Goal: Task Accomplishment & Management: Manage account settings

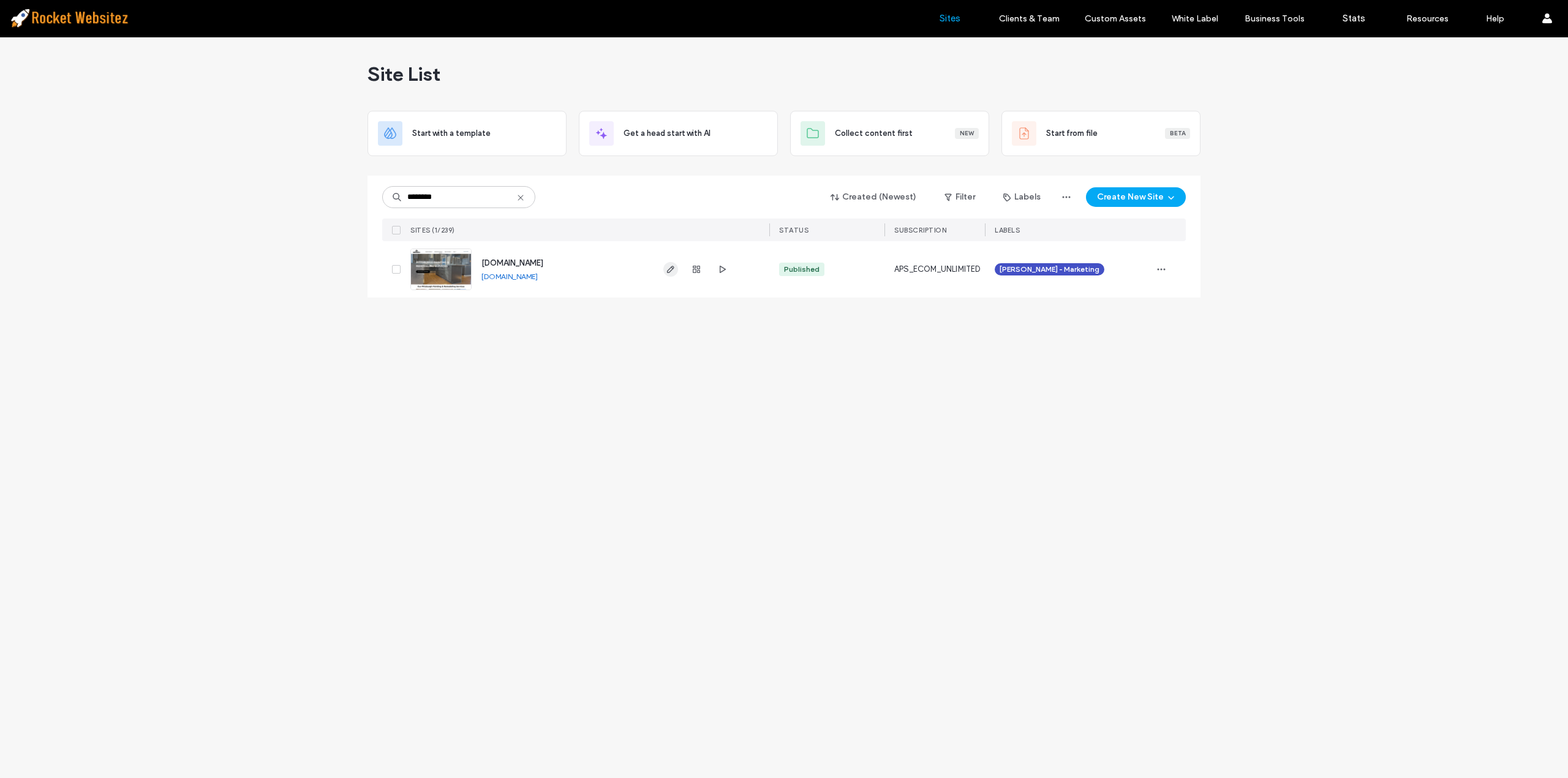
type input "********"
click at [672, 274] on icon "button" at bounding box center [670, 269] width 10 height 10
type input "******"
click at [699, 265] on use "button" at bounding box center [696, 269] width 7 height 7
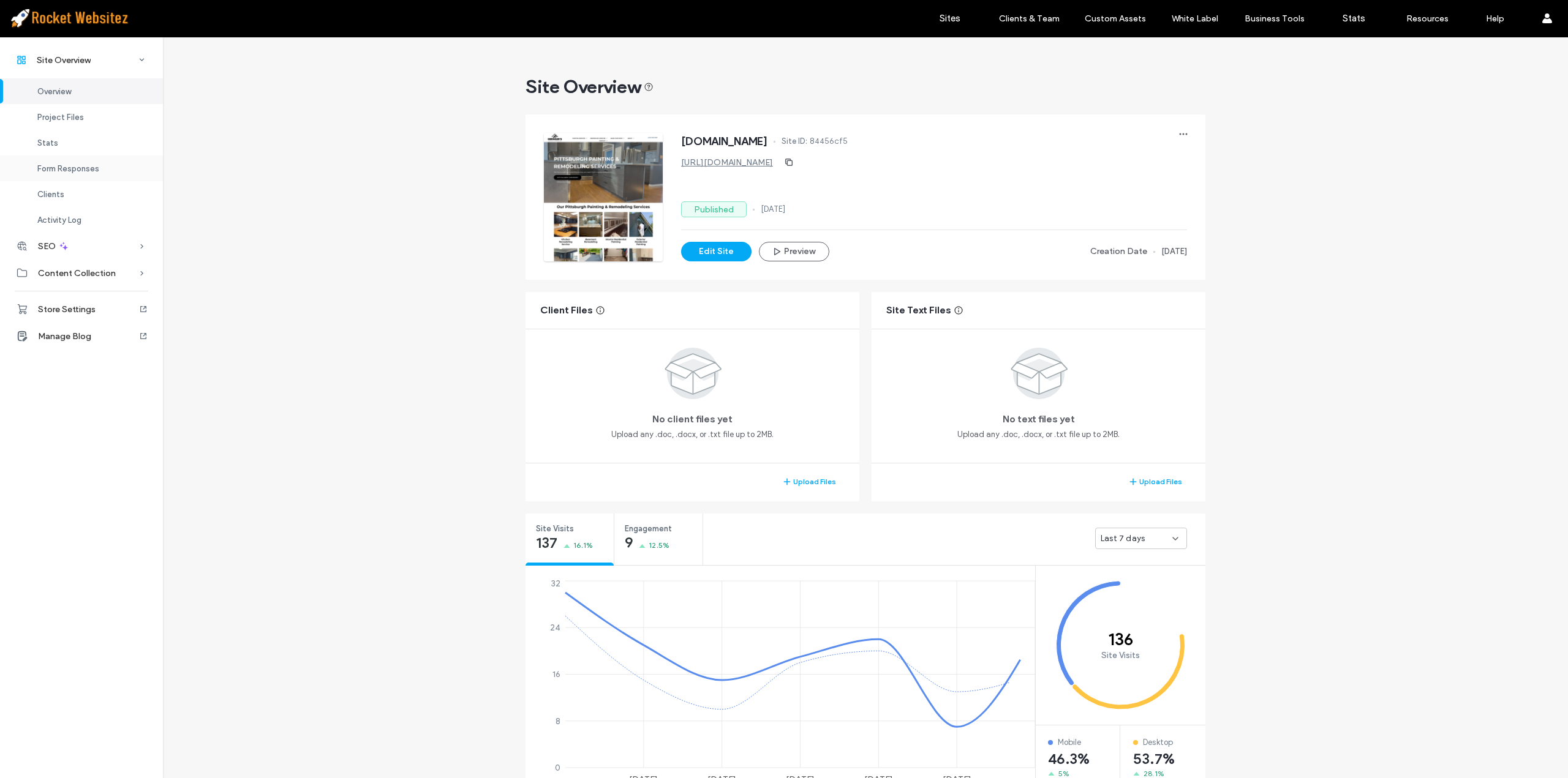
click at [78, 172] on span "Form Responses" at bounding box center [68, 169] width 62 height 9
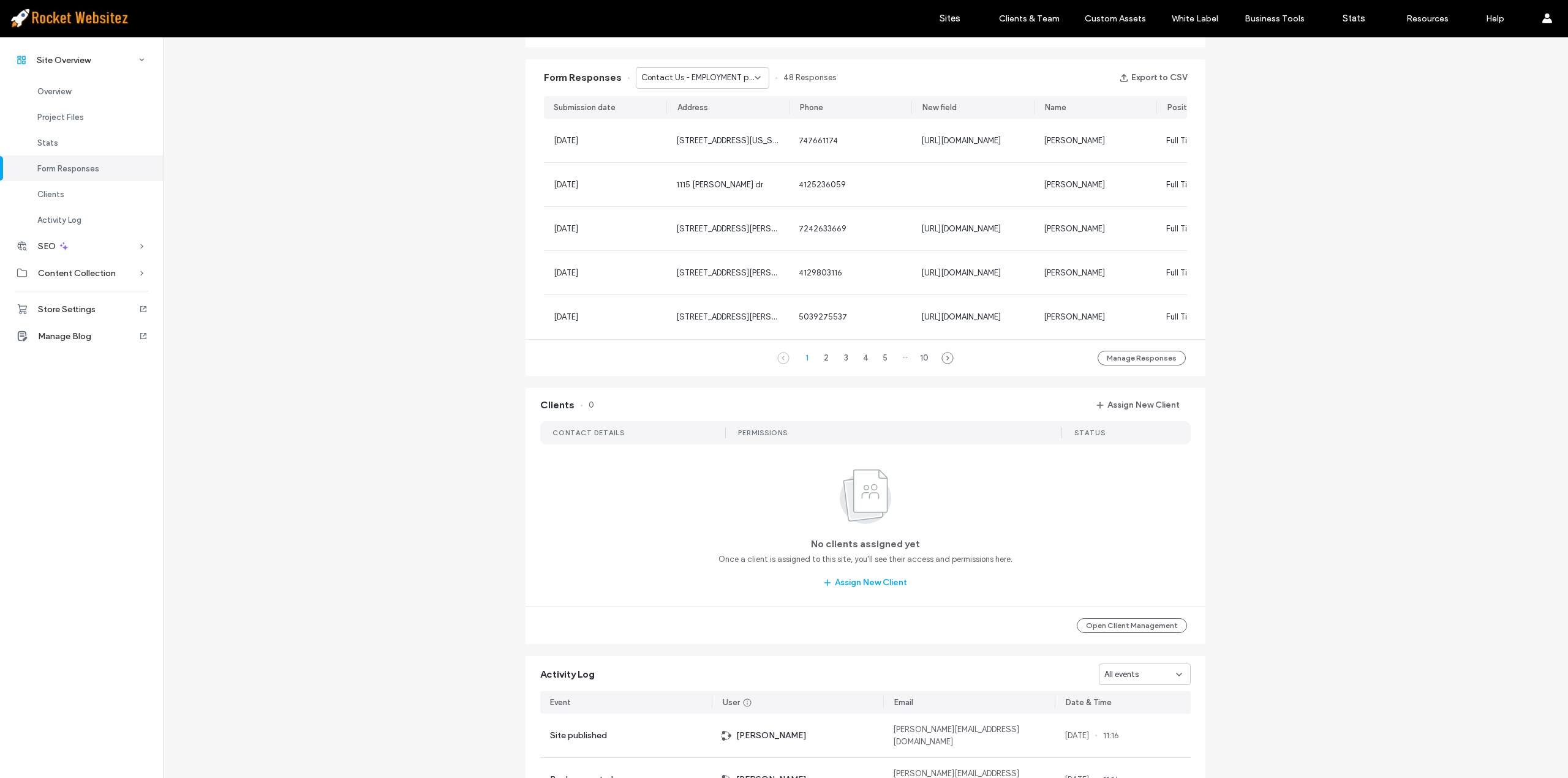
scroll to position [799, 0]
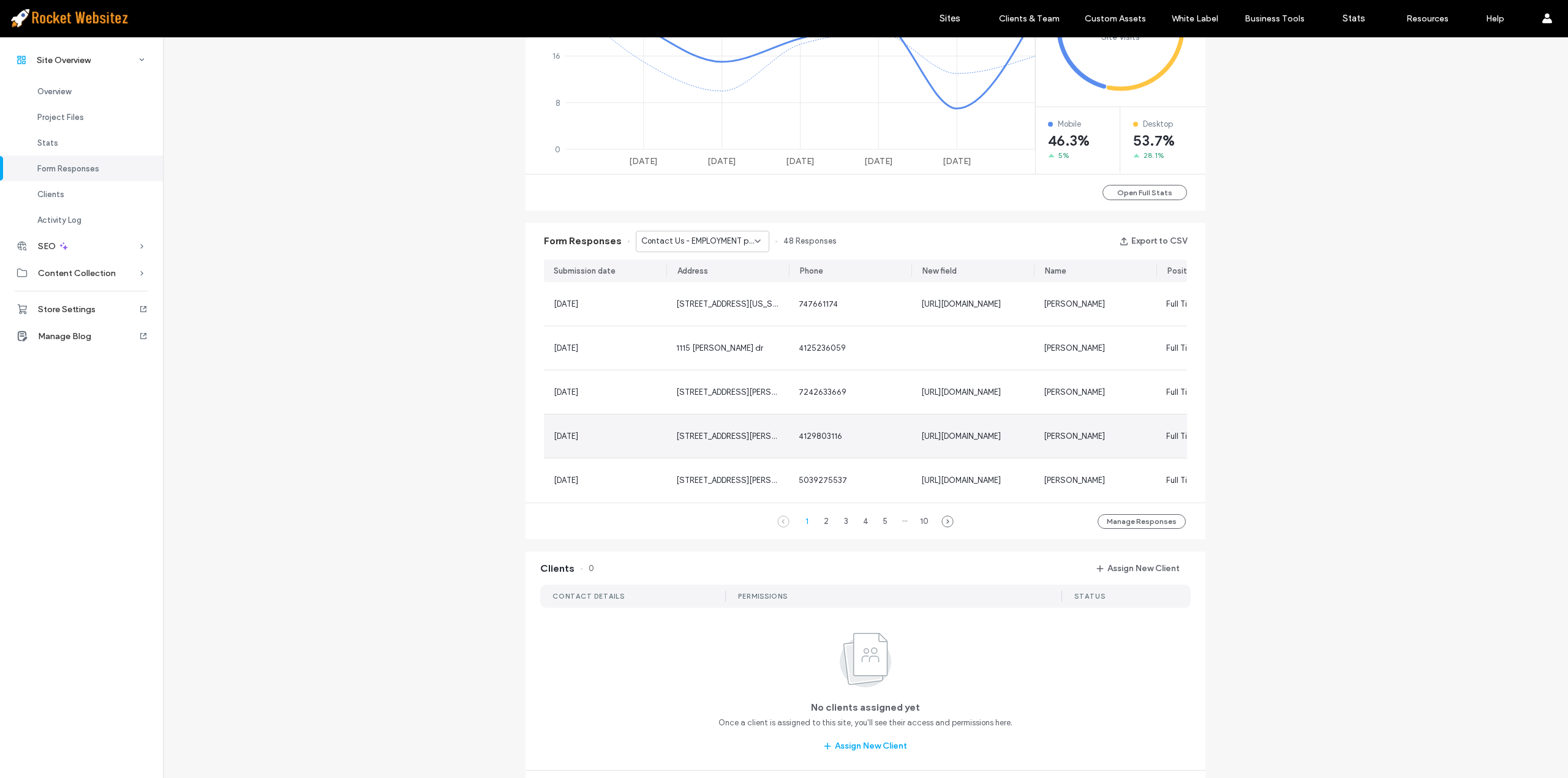
scroll to position [615, 0]
click at [696, 240] on span "Contact Us - EMPLOYMENT page" at bounding box center [698, 245] width 113 height 13
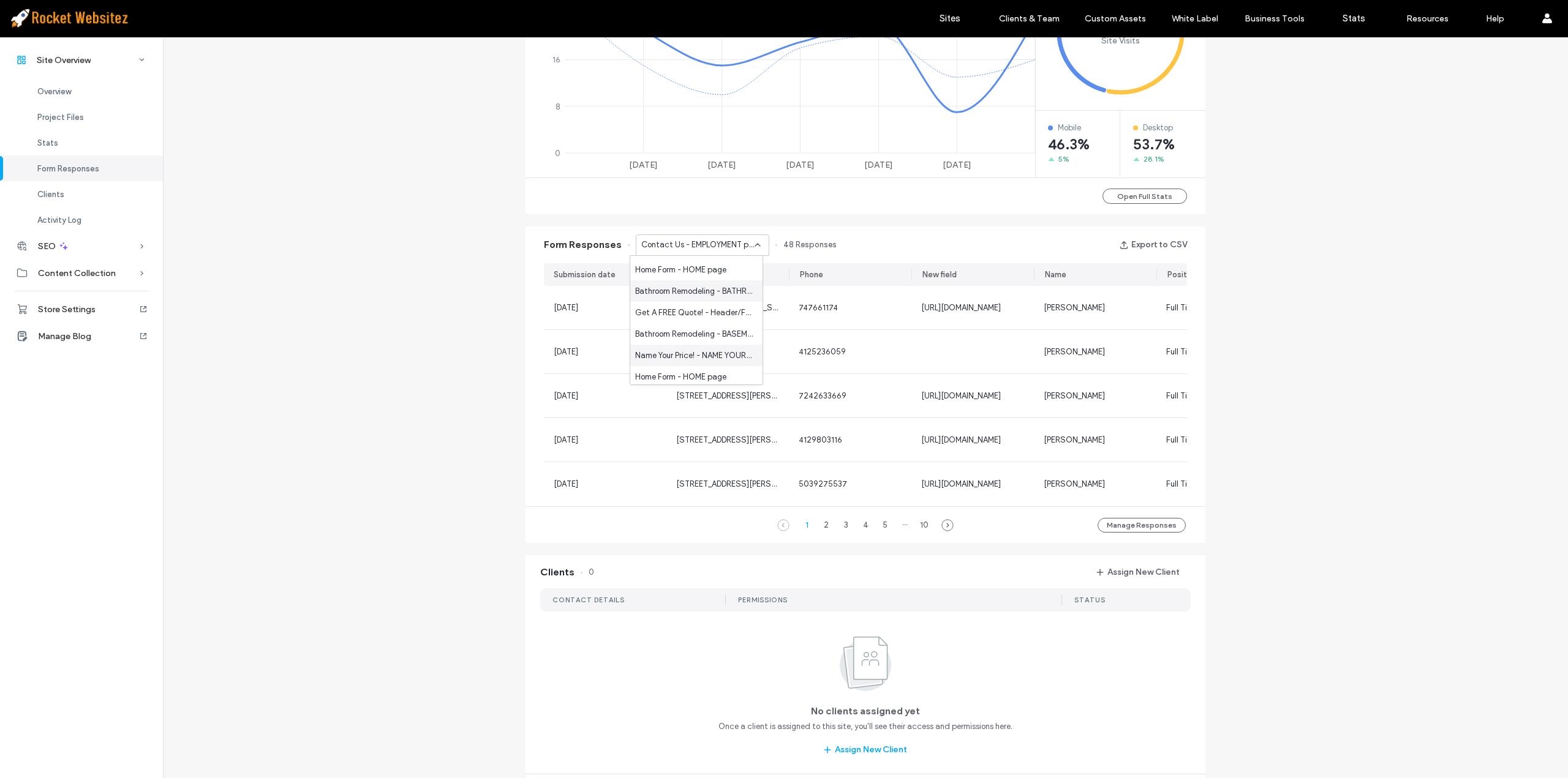
scroll to position [64, 0]
click at [691, 373] on span "Home Form - HOME page" at bounding box center [680, 374] width 91 height 13
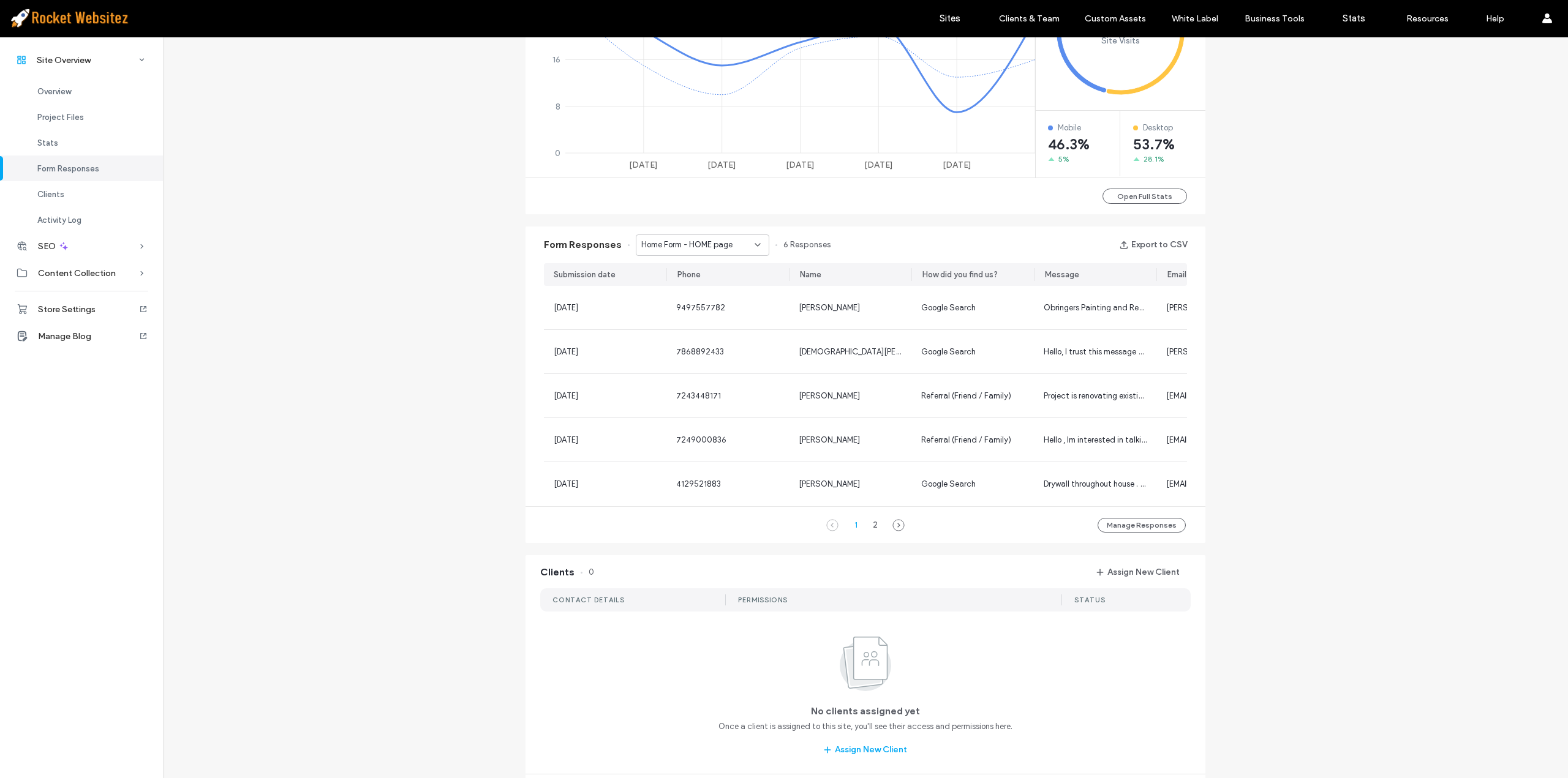
click at [700, 243] on span "Home Form - HOME page" at bounding box center [687, 245] width 91 height 13
click at [705, 308] on span "Get A FREE Quote! - Header/Footer" at bounding box center [693, 310] width 118 height 13
click at [819, 532] on div "2" at bounding box center [827, 525] width 15 height 15
click at [803, 532] on div "1" at bounding box center [807, 525] width 15 height 15
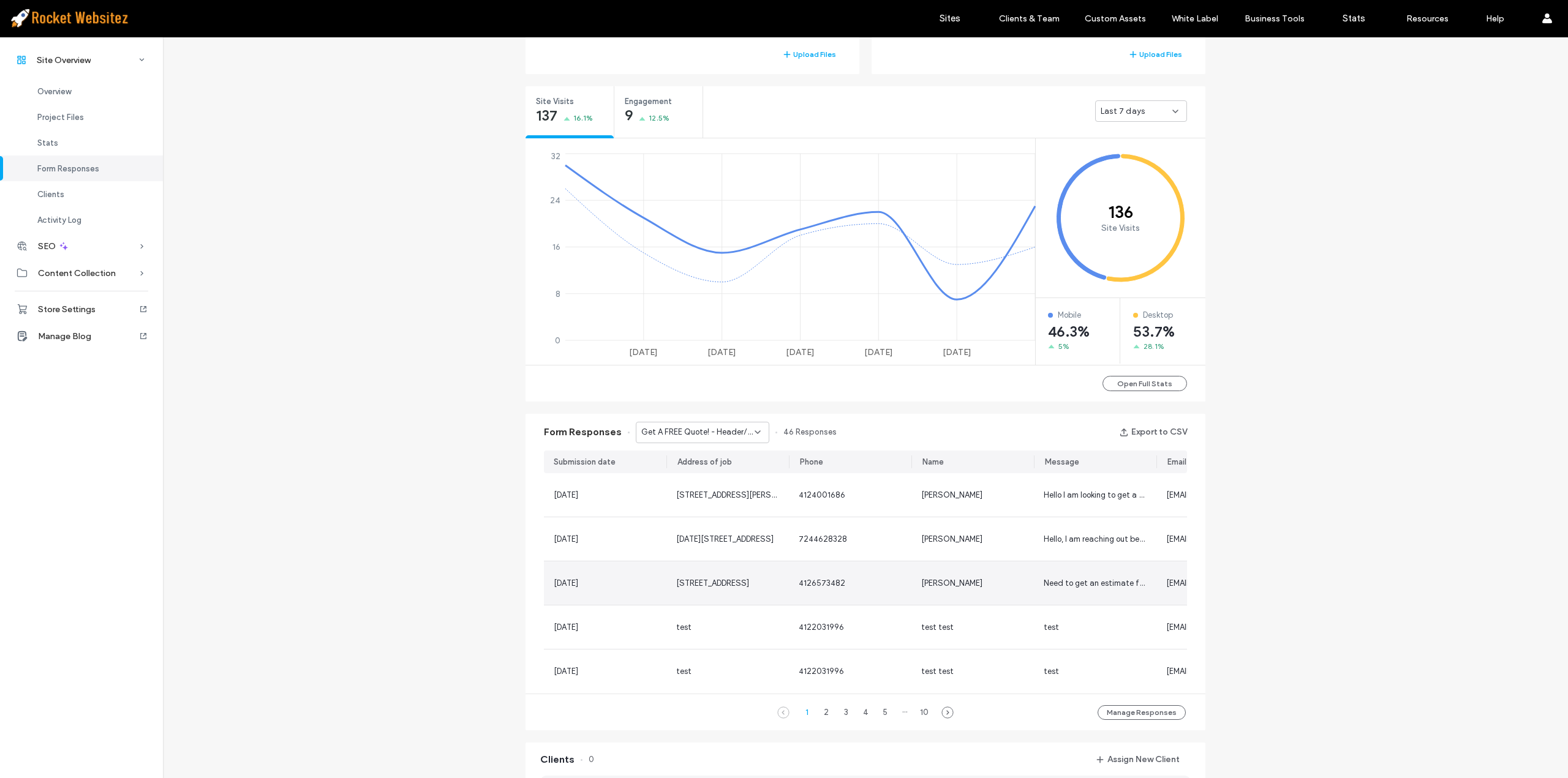
scroll to position [370, 0]
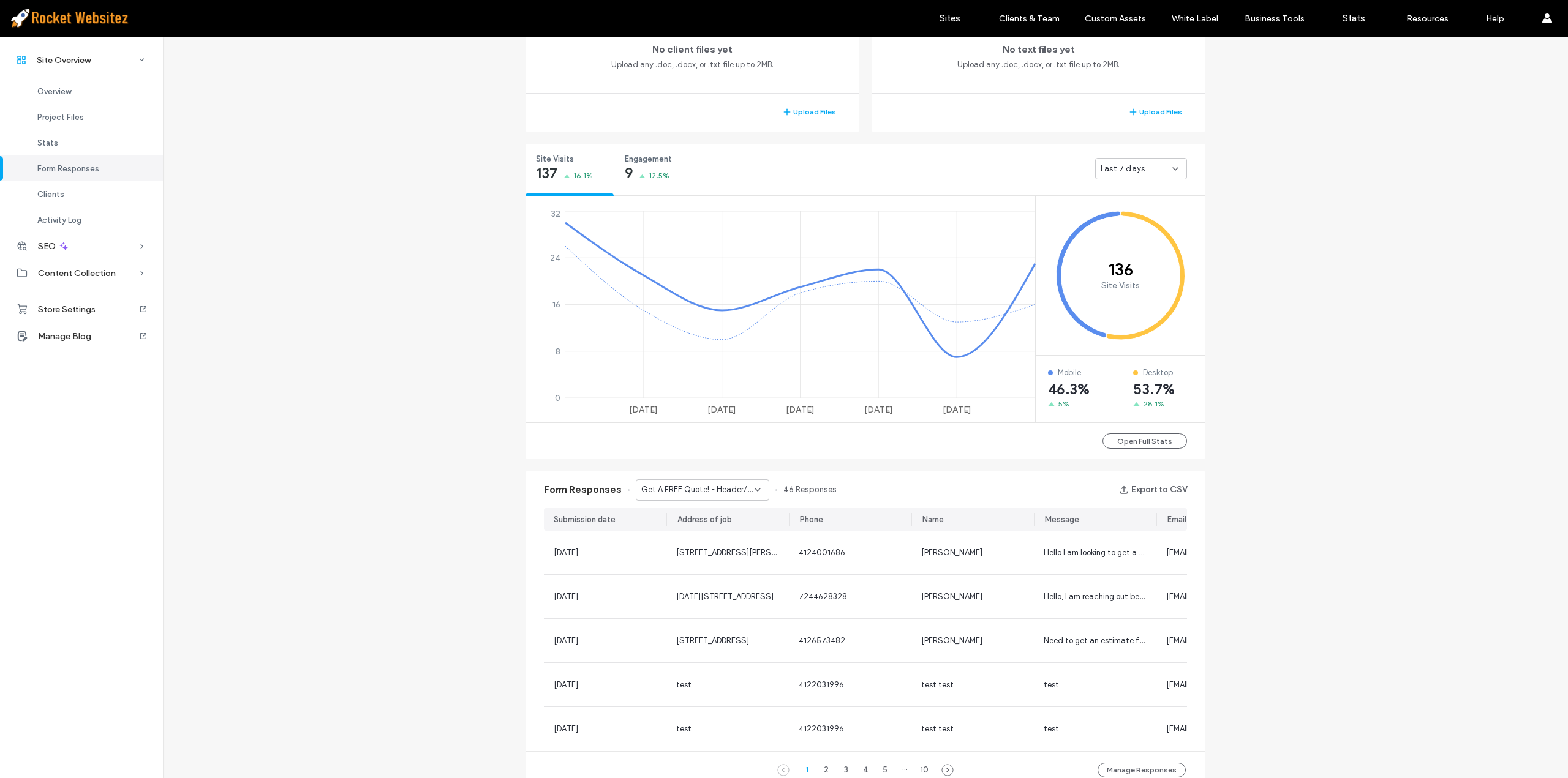
click at [703, 490] on span "Get A FREE Quote! - Header/Footer" at bounding box center [698, 490] width 113 height 13
click at [696, 531] on span "Kitchen Remodeling - KITCHEN REMODELING page" at bounding box center [693, 533] width 118 height 13
click at [710, 491] on span "Kitchen Remodeling - KITCHEN REMODELING page" at bounding box center [698, 490] width 113 height 13
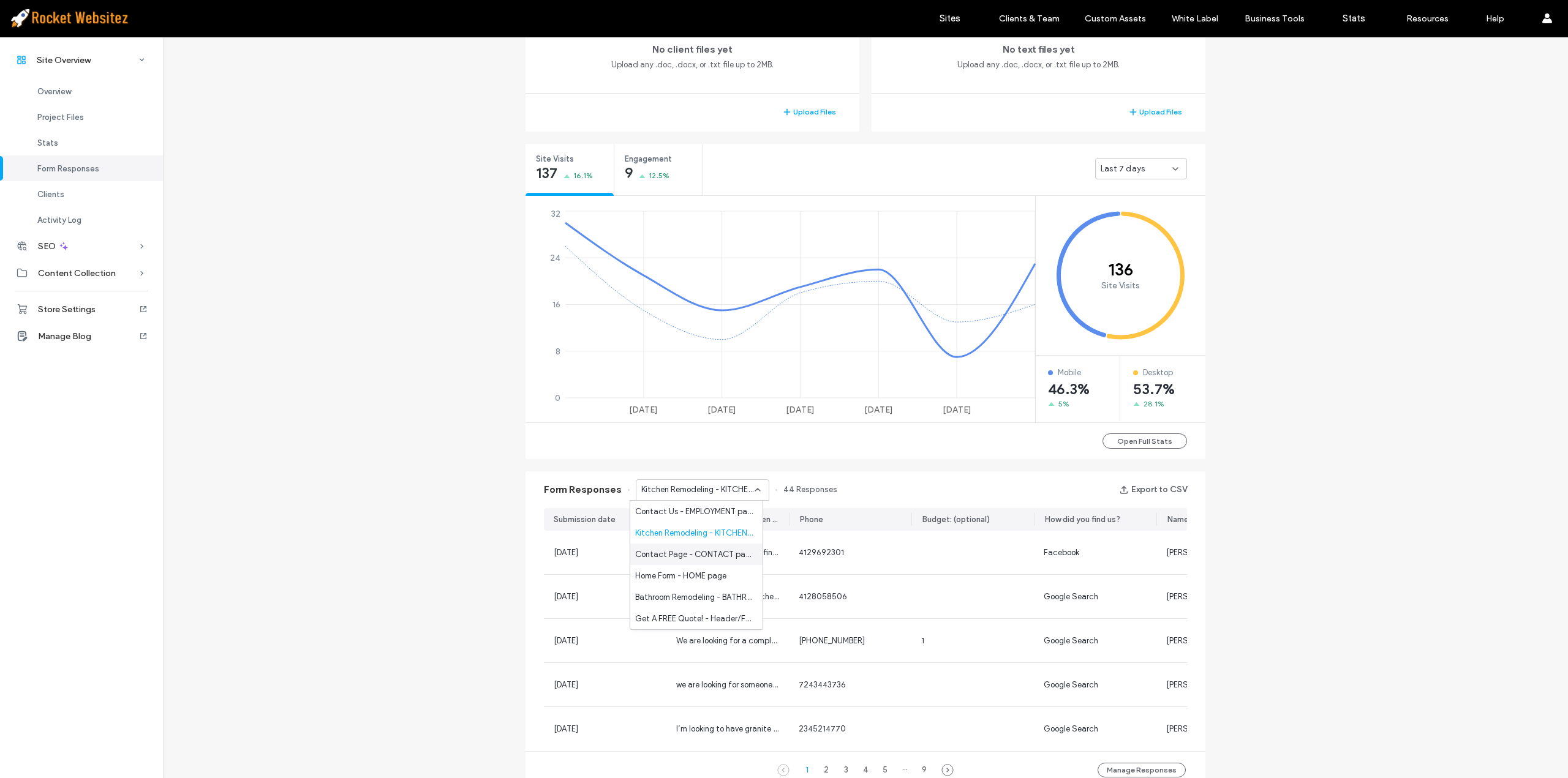
click at [710, 554] on span "Contact Page - CONTACT page" at bounding box center [693, 555] width 118 height 13
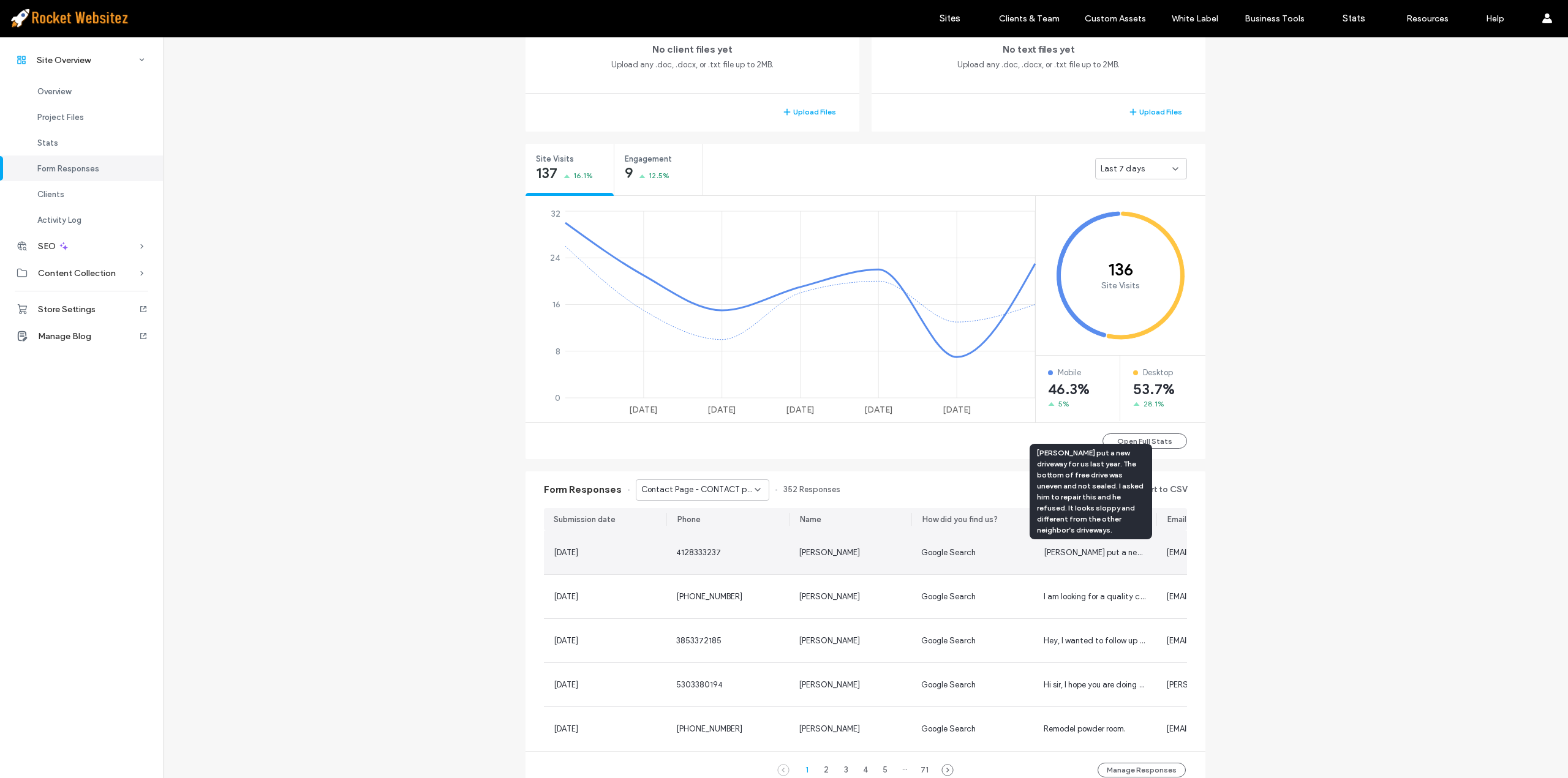
click at [1074, 553] on span "Richard Breyer put a new driveway for us last year. The bottom of free drive wa…" at bounding box center [1427, 552] width 767 height 9
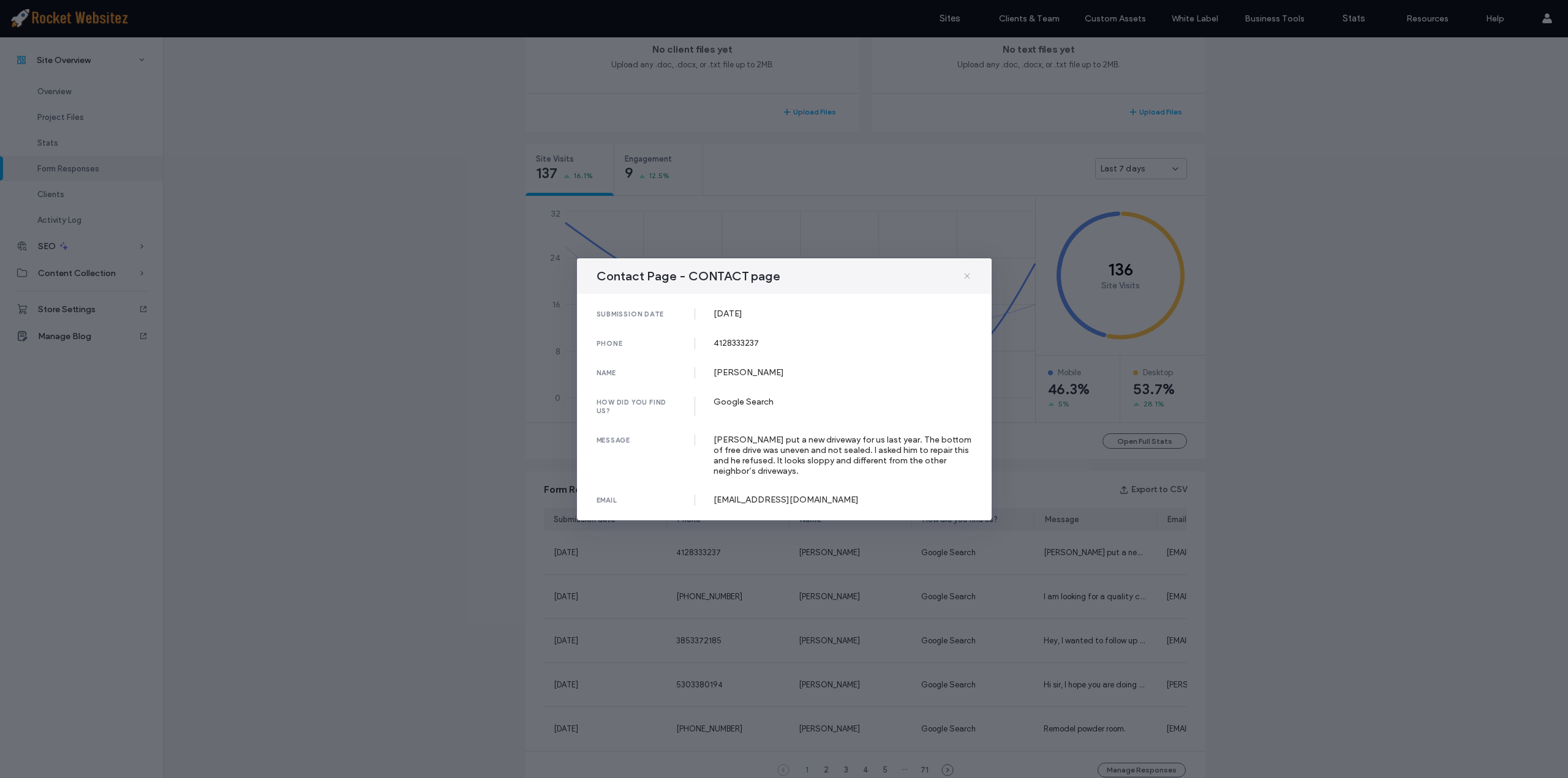
click at [966, 274] on use at bounding box center [966, 275] width 5 height 5
